Goal: Information Seeking & Learning: Learn about a topic

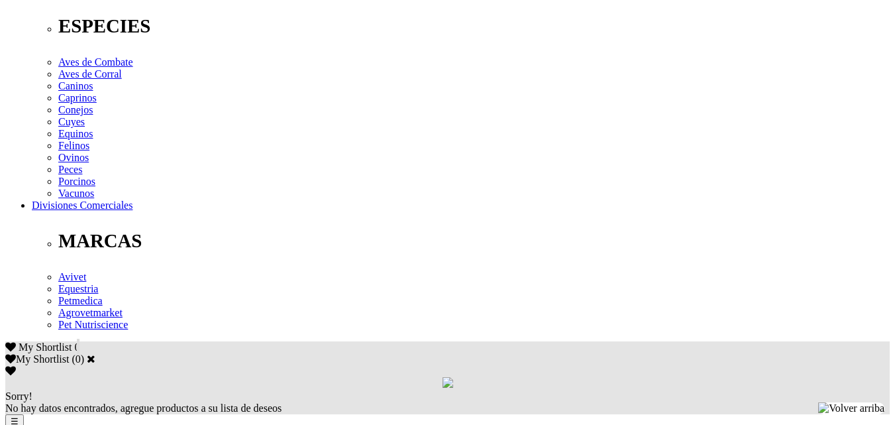
scroll to position [531, 0]
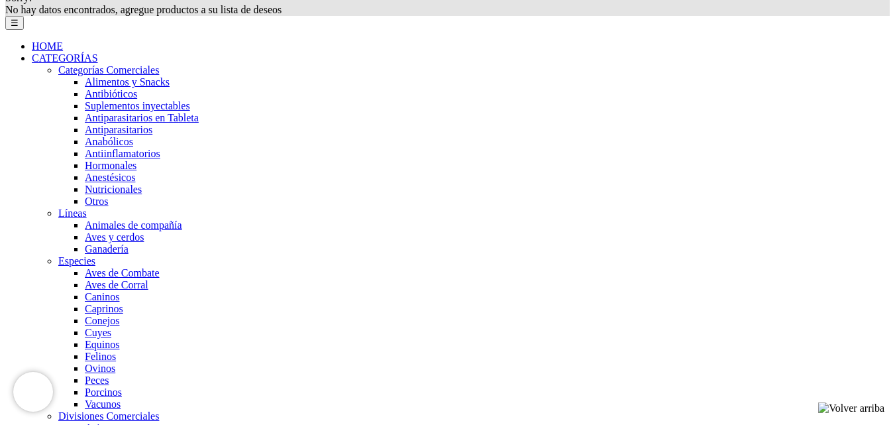
scroll to position [598, 0]
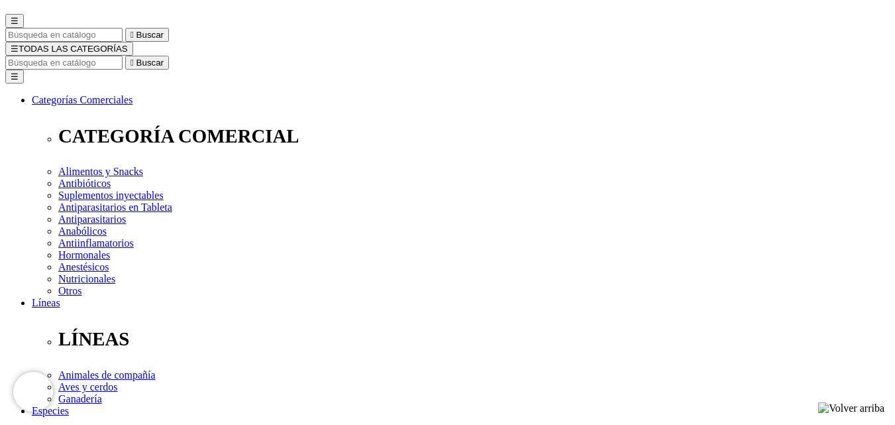
scroll to position [133, 0]
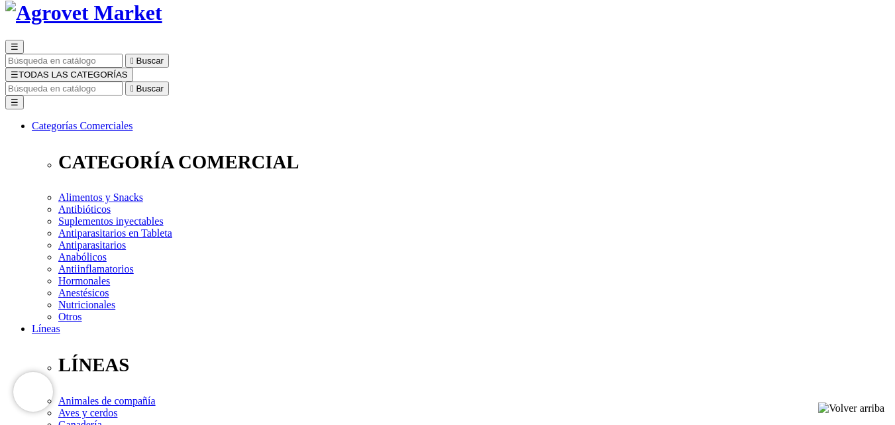
scroll to position [0, 0]
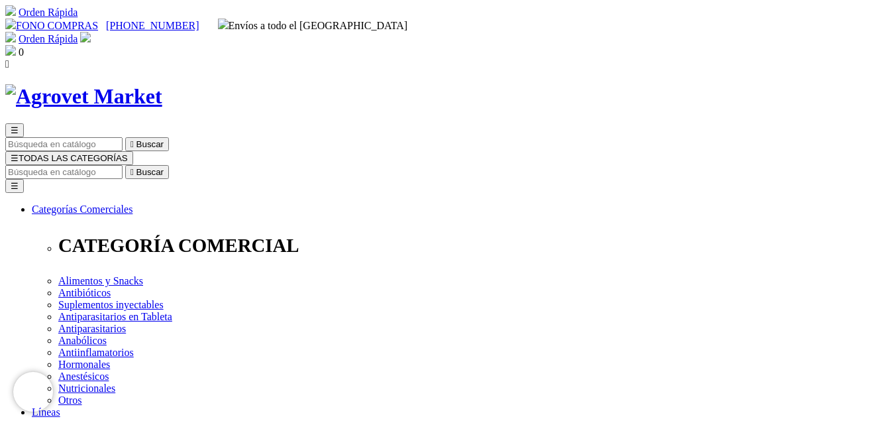
click at [123, 165] on input "Buscar" at bounding box center [63, 172] width 117 height 14
type input "atre"
click at [123, 165] on input "Buscar" at bounding box center [63, 172] width 117 height 14
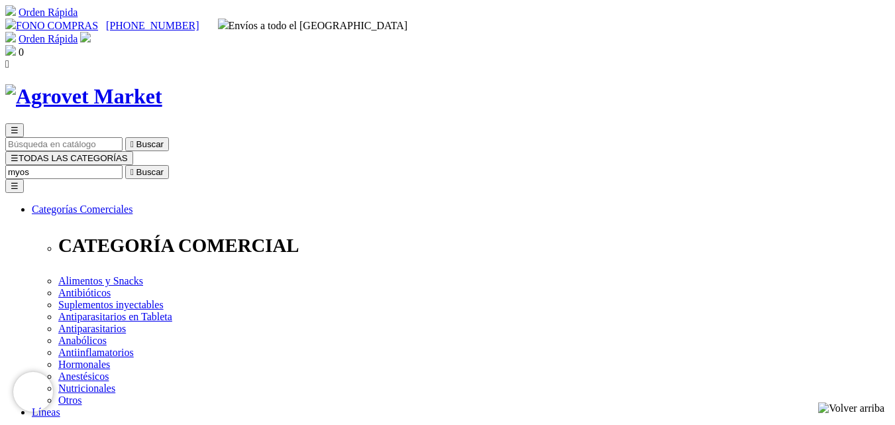
type input "myose"
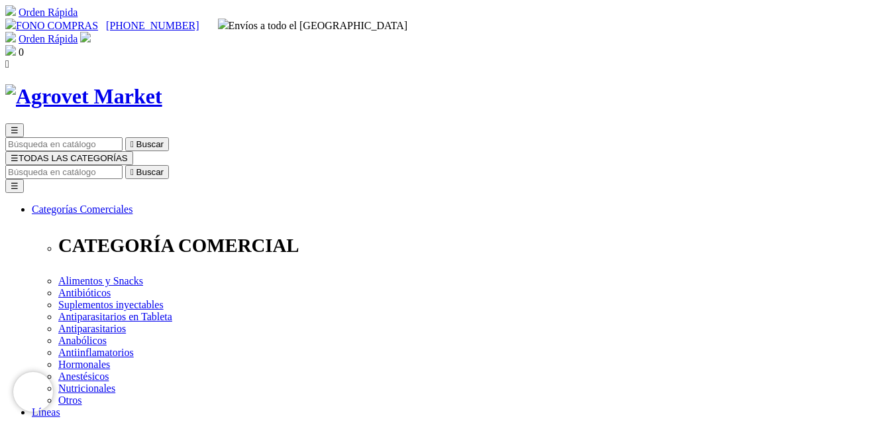
click at [123, 165] on input "Buscar" at bounding box center [63, 172] width 117 height 14
type input "kino"
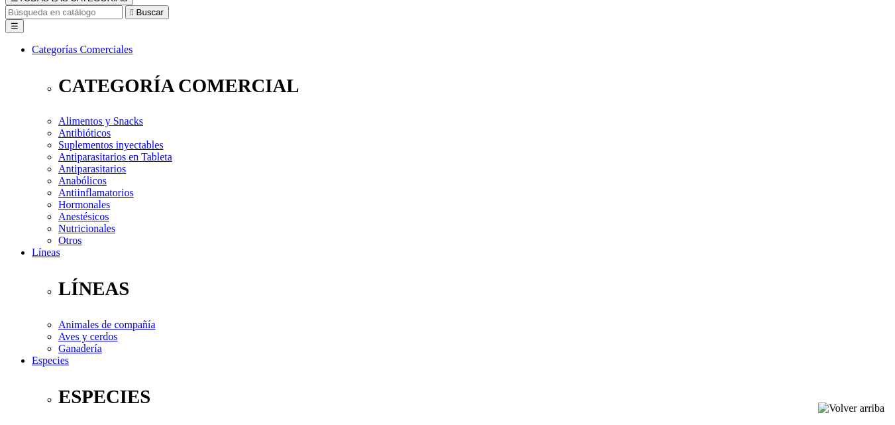
scroll to position [199, 0]
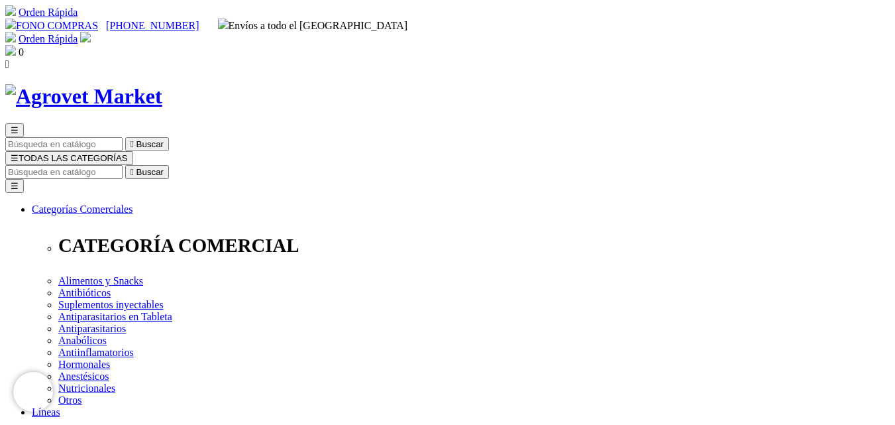
click at [123, 84] on img at bounding box center [83, 96] width 157 height 25
click at [162, 84] on img at bounding box center [83, 96] width 157 height 25
